Goal: Information Seeking & Learning: Learn about a topic

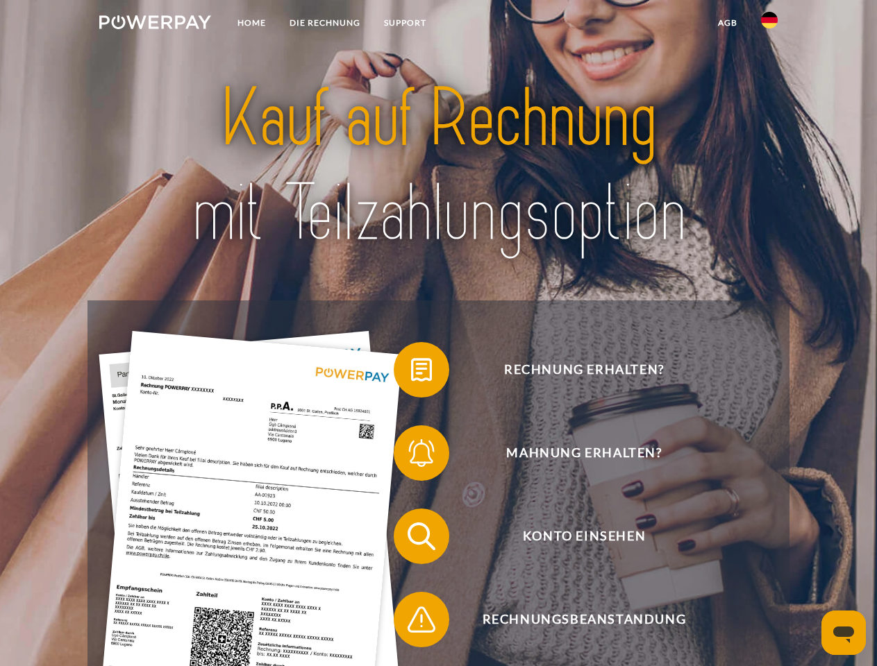
click at [155, 24] on img at bounding box center [155, 22] width 112 height 14
click at [769, 24] on img at bounding box center [769, 20] width 17 height 17
click at [727, 23] on link "agb" at bounding box center [727, 22] width 43 height 25
click at [411, 373] on span at bounding box center [400, 369] width 69 height 69
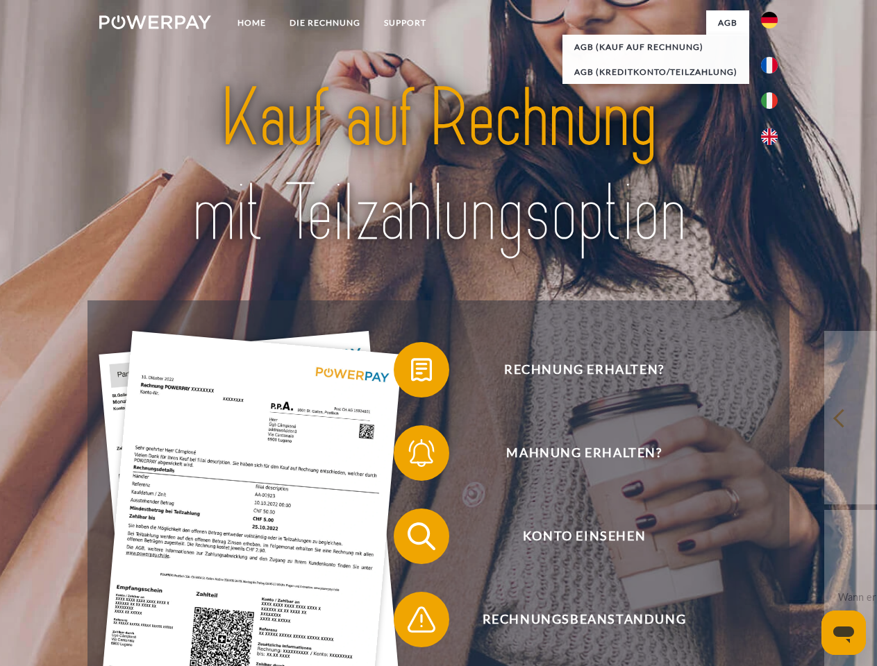
click at [411, 456] on span at bounding box center [400, 453] width 69 height 69
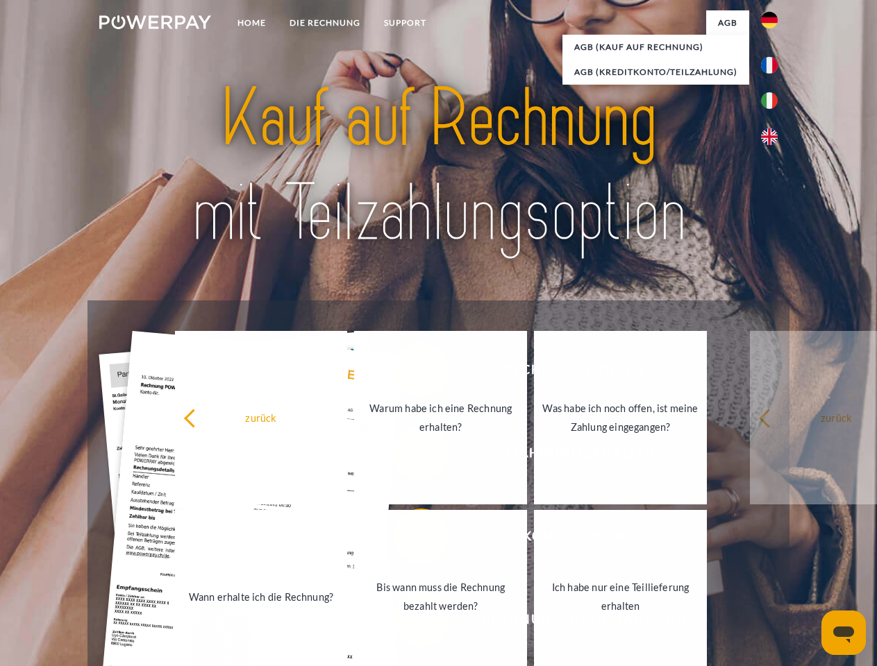
click at [411, 539] on link "Bis wann muss die Rechnung bezahlt werden?" at bounding box center [440, 597] width 173 height 174
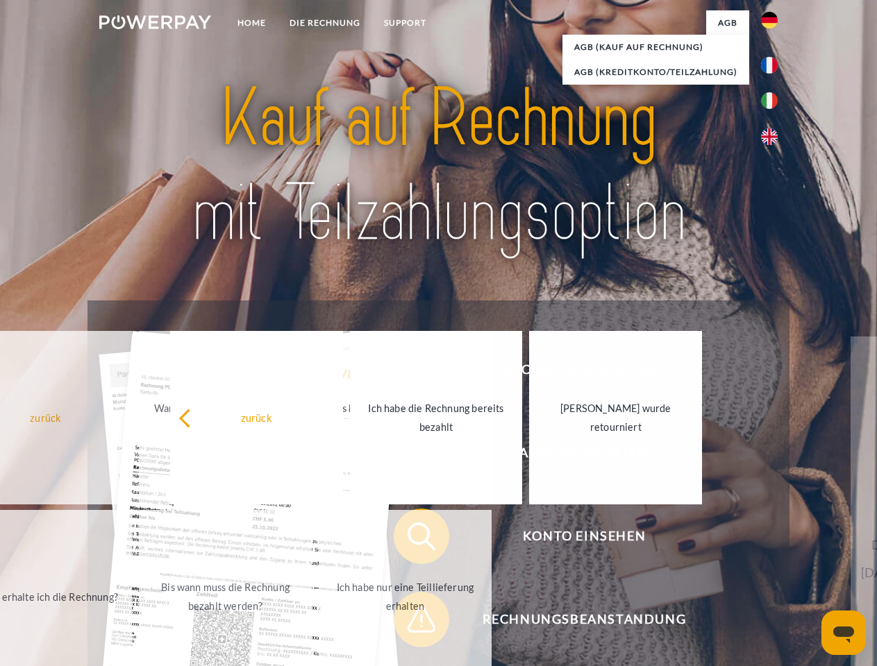
click at [411, 623] on span at bounding box center [400, 619] width 69 height 69
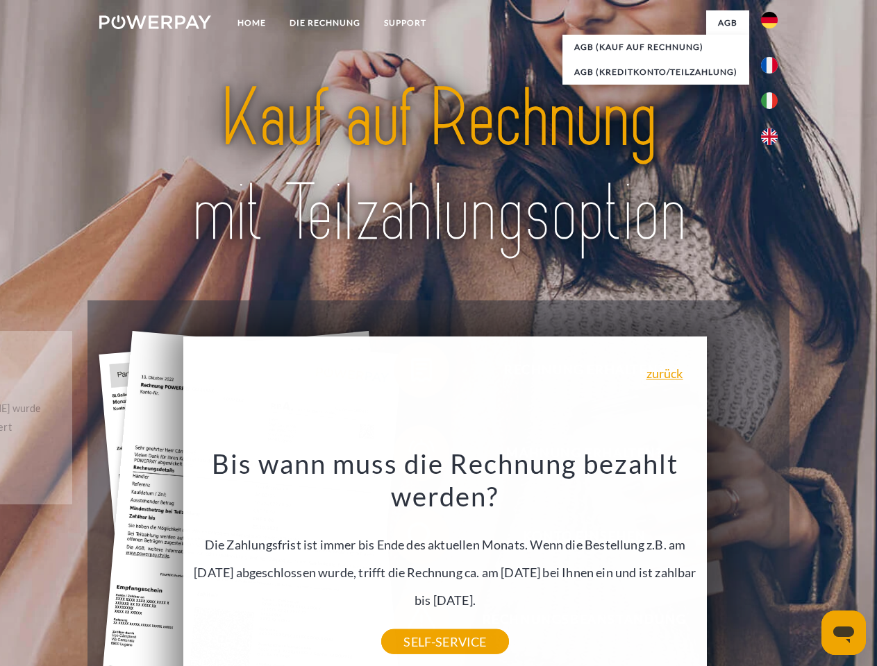
click at [843, 633] on icon "Messaging-Fenster öffnen" at bounding box center [843, 635] width 21 height 17
